Goal: Task Accomplishment & Management: Use online tool/utility

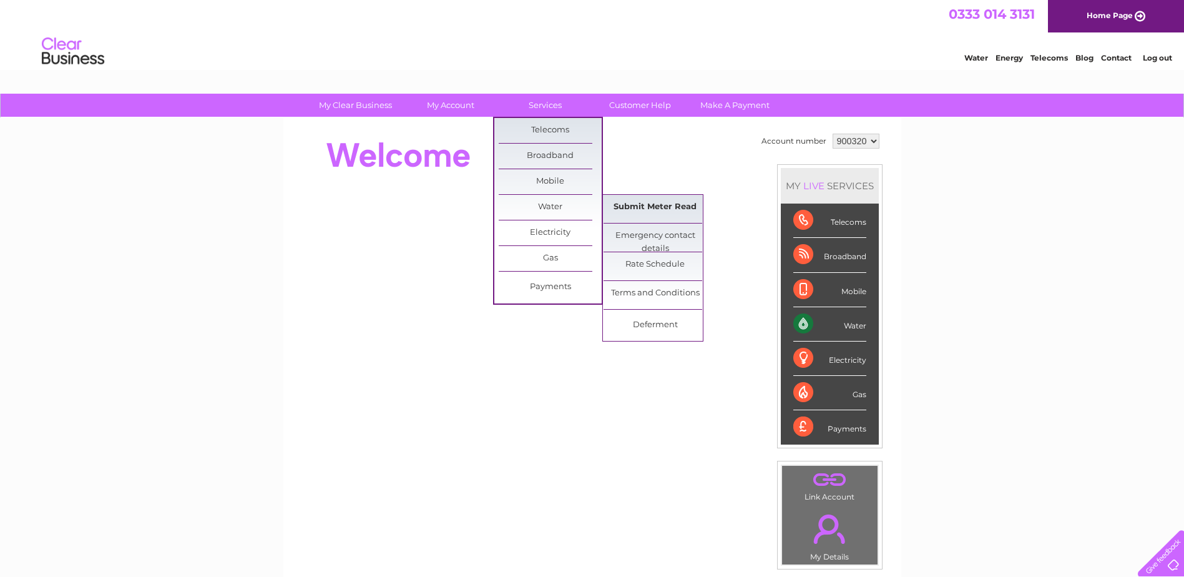
click at [628, 210] on link "Submit Meter Read" at bounding box center [654, 207] width 103 height 25
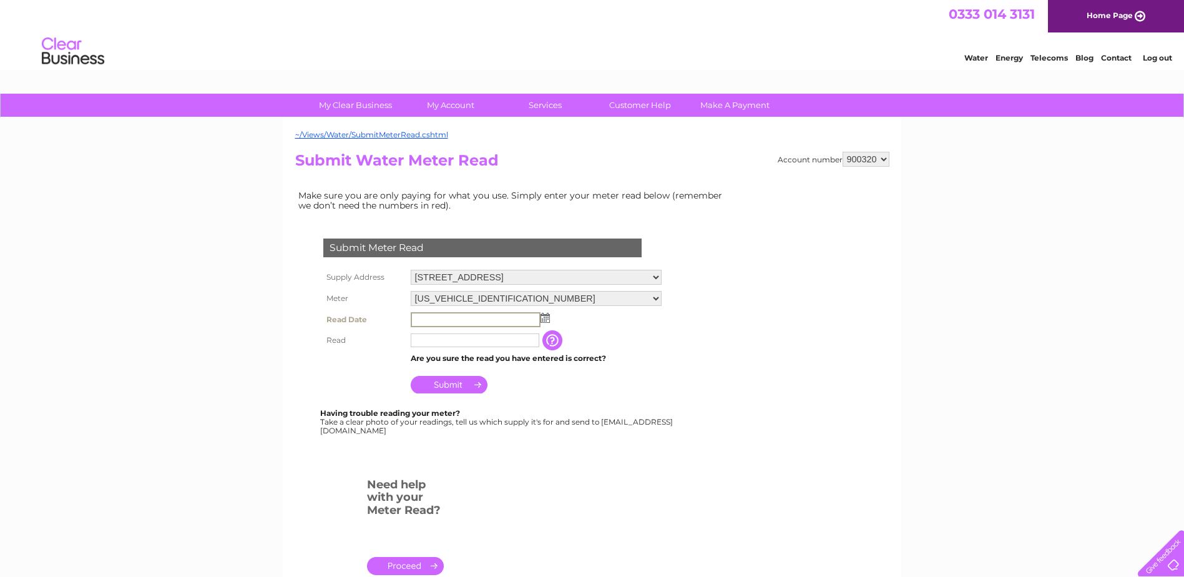
click at [469, 323] on input "text" at bounding box center [476, 319] width 130 height 15
click at [541, 313] on img at bounding box center [544, 318] width 9 height 10
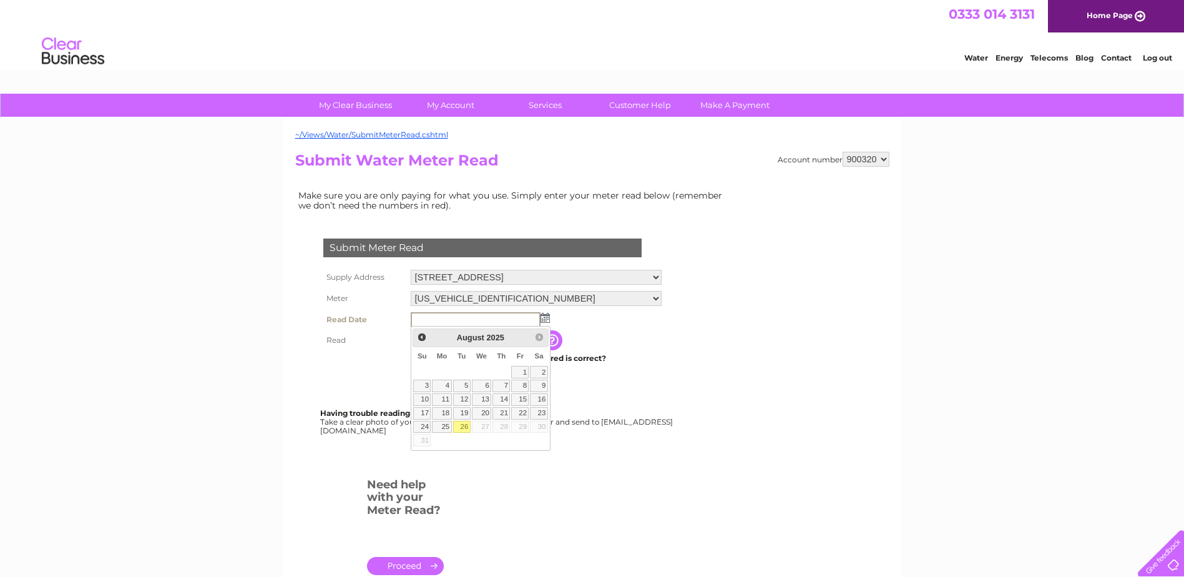
click at [465, 426] on link "26" at bounding box center [461, 427] width 17 height 12
type input "2025/08/26"
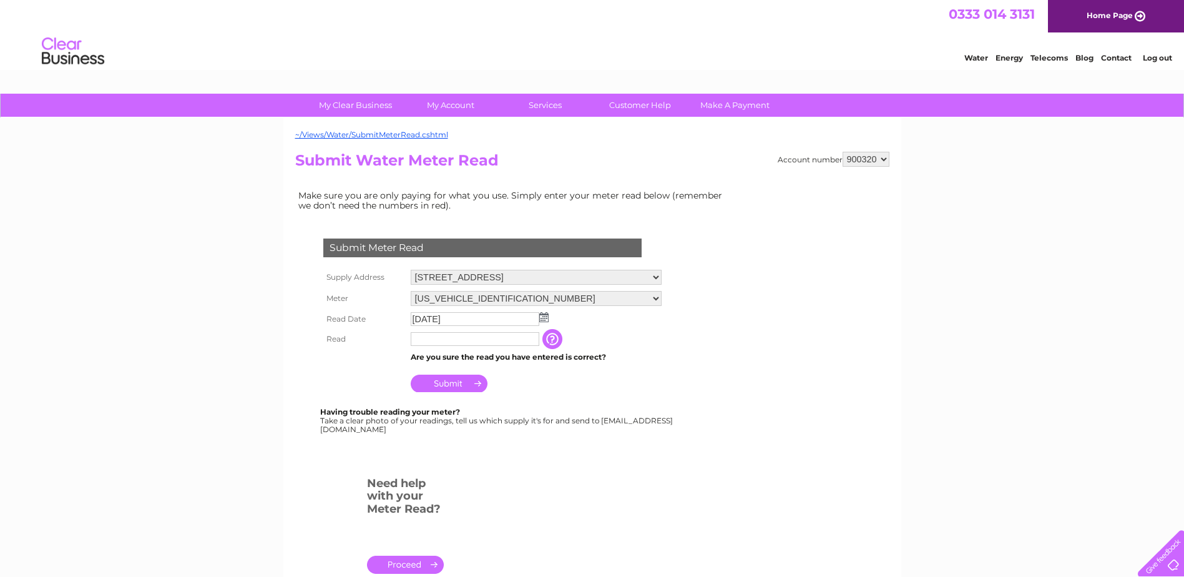
click at [452, 344] on input "text" at bounding box center [475, 339] width 129 height 14
type input "00088"
click at [463, 394] on td "Submit" at bounding box center [535, 380] width 257 height 30
click at [467, 383] on input "Submit" at bounding box center [449, 382] width 77 height 17
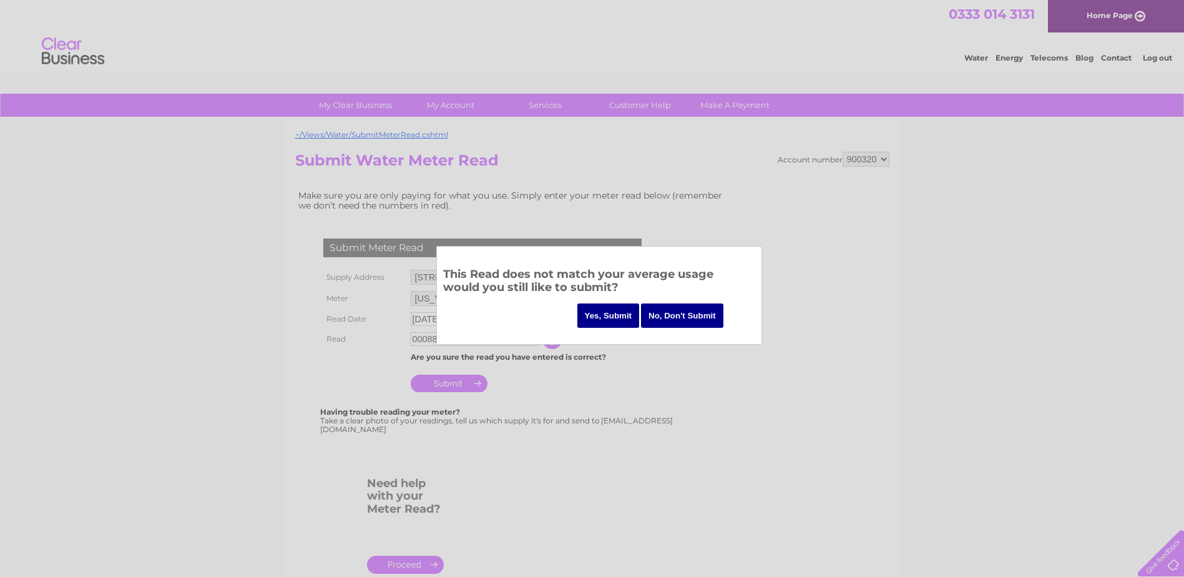
click at [599, 319] on input "Yes, Submit" at bounding box center [608, 315] width 62 height 24
